Goal: Task Accomplishment & Management: Use online tool/utility

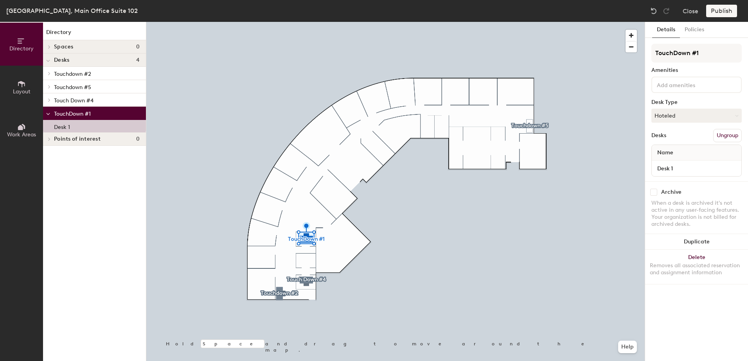
click at [656, 195] on input "checkbox" at bounding box center [653, 192] width 7 height 7
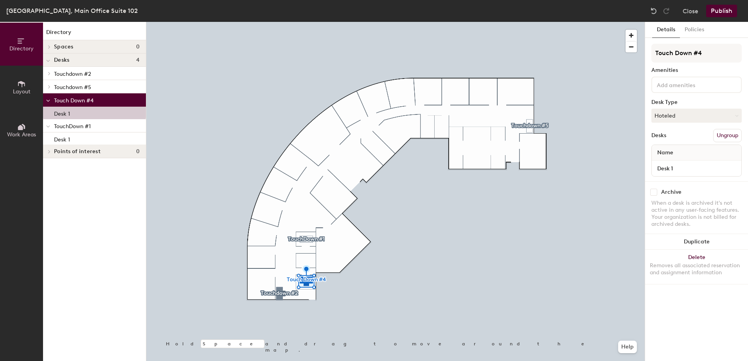
click at [656, 194] on input "checkbox" at bounding box center [653, 192] width 7 height 7
checkbox input "true"
click at [656, 273] on div "Removes all associated reservation and assignment information" at bounding box center [695, 269] width 93 height 14
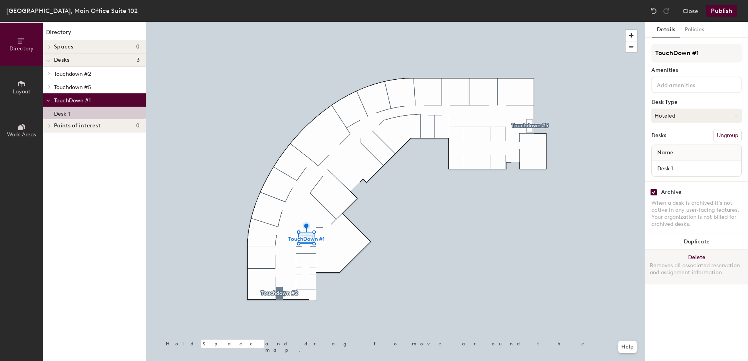
click at [663, 260] on button "Delete Removes all associated reservation and assignment information" at bounding box center [696, 267] width 103 height 34
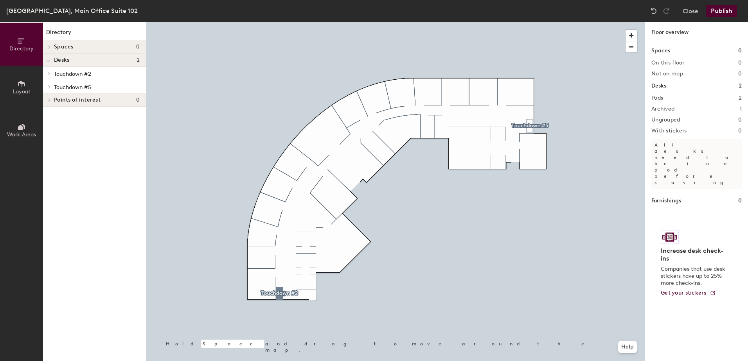
click at [713, 13] on button "Publish" at bounding box center [721, 11] width 31 height 13
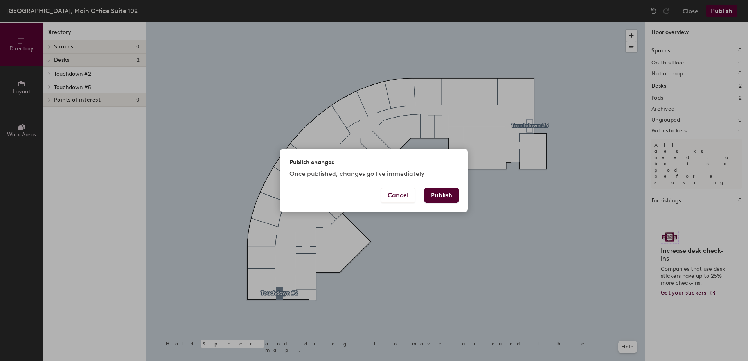
click at [446, 199] on button "Publish" at bounding box center [441, 195] width 34 height 15
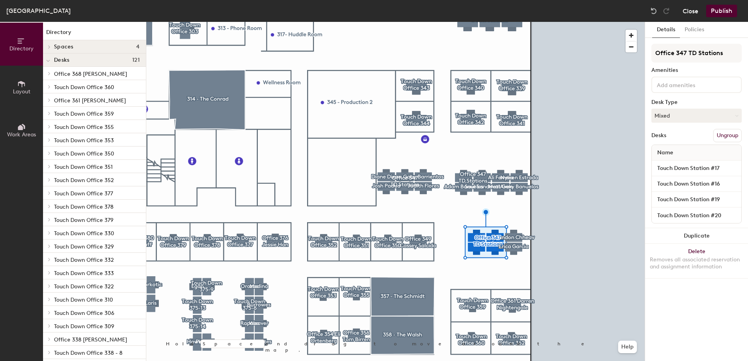
click at [688, 8] on button "Close" at bounding box center [690, 11] width 16 height 13
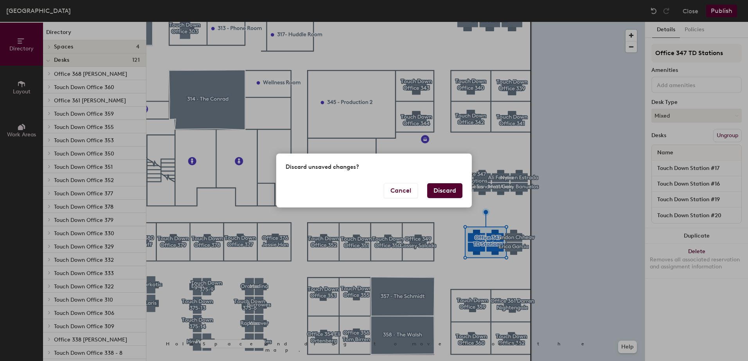
click at [437, 196] on button "Discard" at bounding box center [444, 190] width 35 height 15
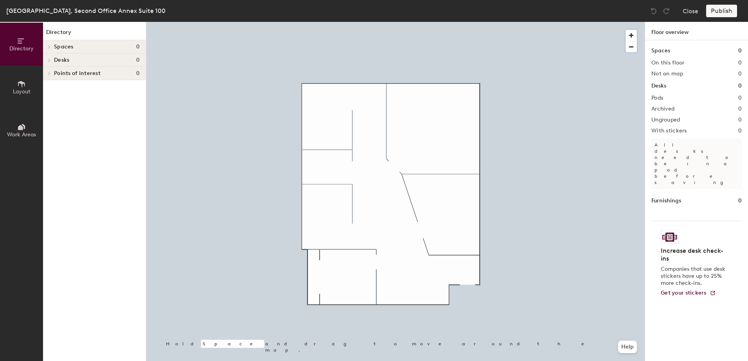
click at [18, 87] on icon at bounding box center [21, 84] width 9 height 9
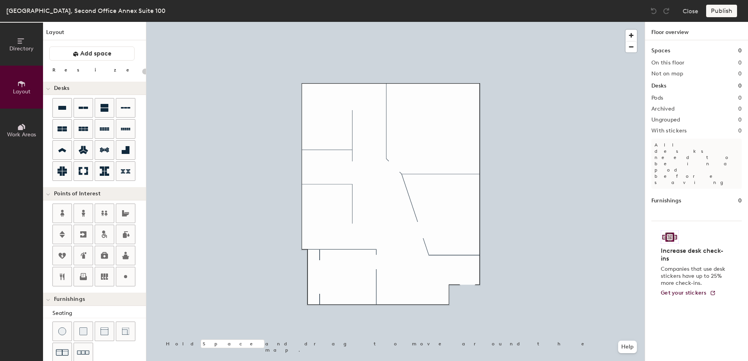
click at [52, 104] on div at bounding box center [94, 140] width 103 height 84
click at [59, 106] on icon at bounding box center [62, 108] width 8 height 4
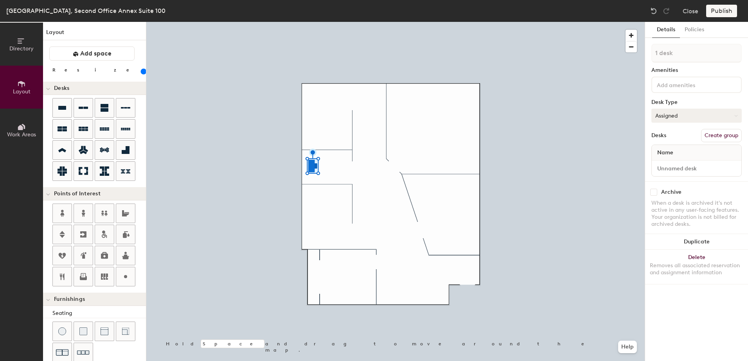
click at [710, 118] on button "Assigned" at bounding box center [696, 116] width 90 height 14
click at [665, 160] on div "Hoteled" at bounding box center [690, 164] width 78 height 12
click at [710, 136] on button "Create group" at bounding box center [721, 135] width 41 height 13
type input "180"
click at [673, 53] on input "Pod 1" at bounding box center [696, 53] width 90 height 19
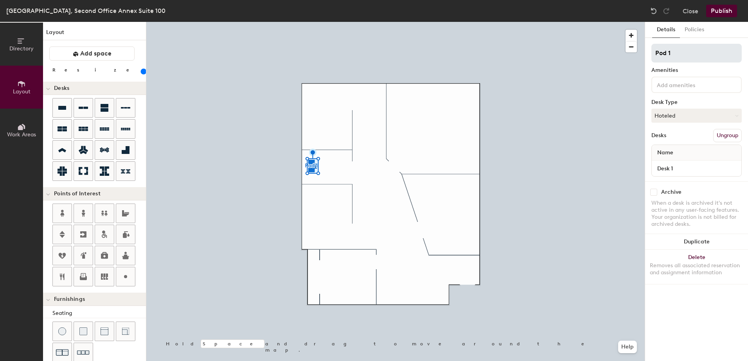
type input "Pod"
type input "180"
type input "P"
type input "180"
type input "D"
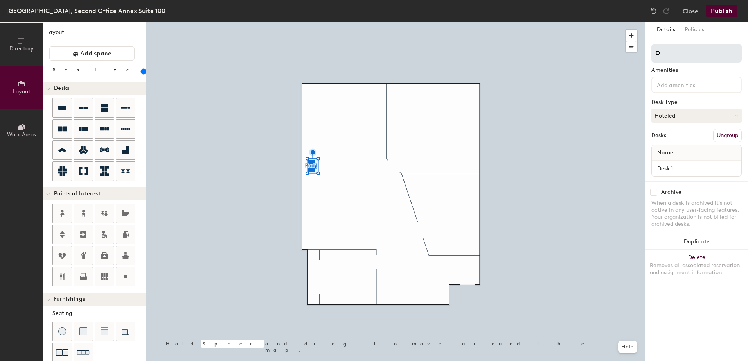
type input "180"
type input "De"
type input "180"
type input "Desk 1"
type input "180"
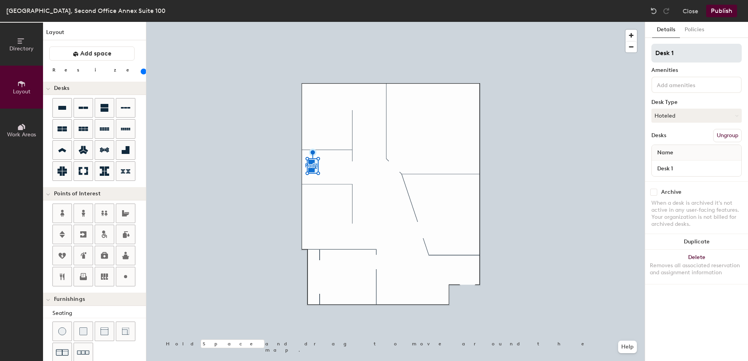
type input "Desk"
type input "180"
type input "Des"
type input "180"
type input "D"
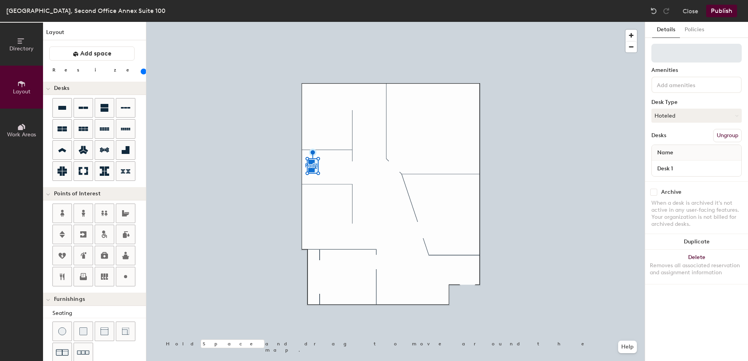
type input "180"
type input "T"
type input "180"
type input "To"
type input "180"
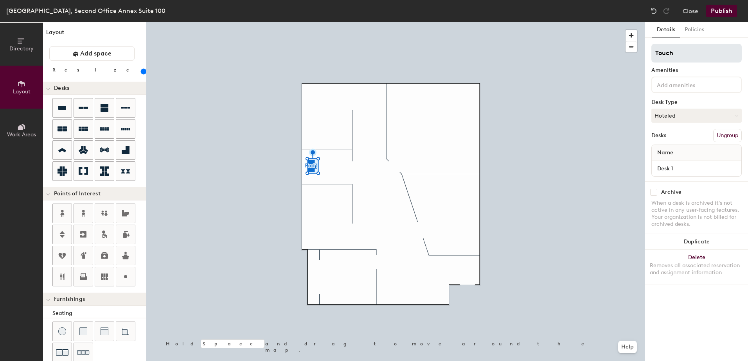
type input "Touch"
type input "180"
type input "Touch D"
type input "180"
type input "Touch Dwo"
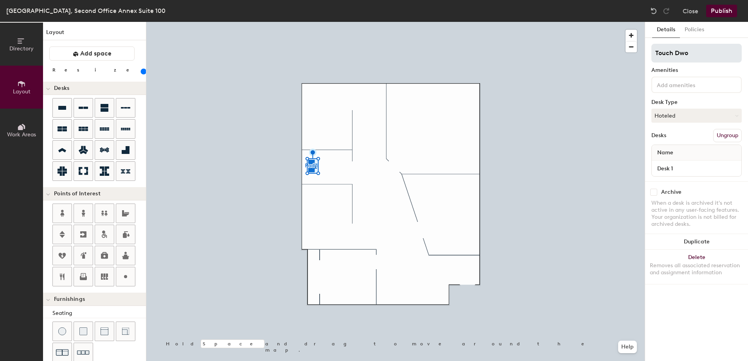
type input "180"
type input "Touch Dwon"
type input "180"
type input "Touch Dw"
type input "180"
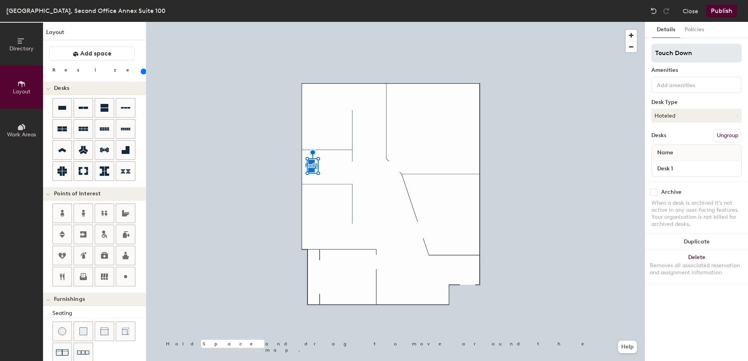
type input "Touch Down"
type input "180"
type input "Touch Down 1"
type input "180"
type input "Touch Down 1"
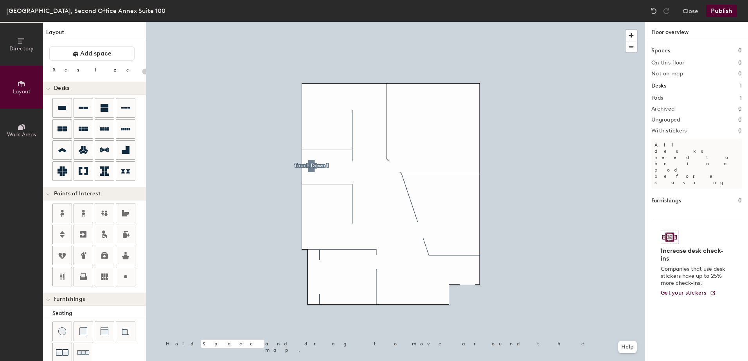
click at [716, 16] on button "Publish" at bounding box center [721, 11] width 31 height 13
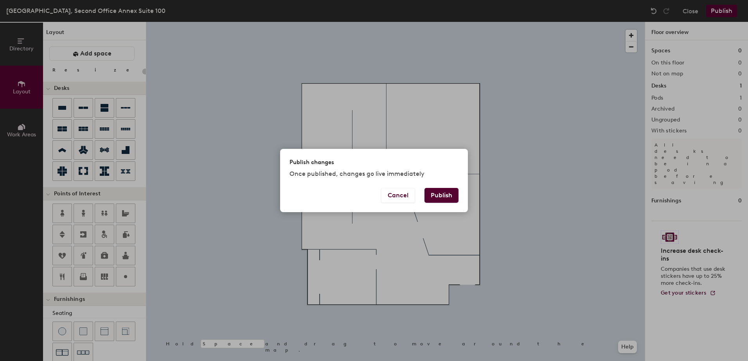
click at [432, 196] on button "Publish" at bounding box center [441, 195] width 34 height 15
type input "20"
